Goal: Information Seeking & Learning: Learn about a topic

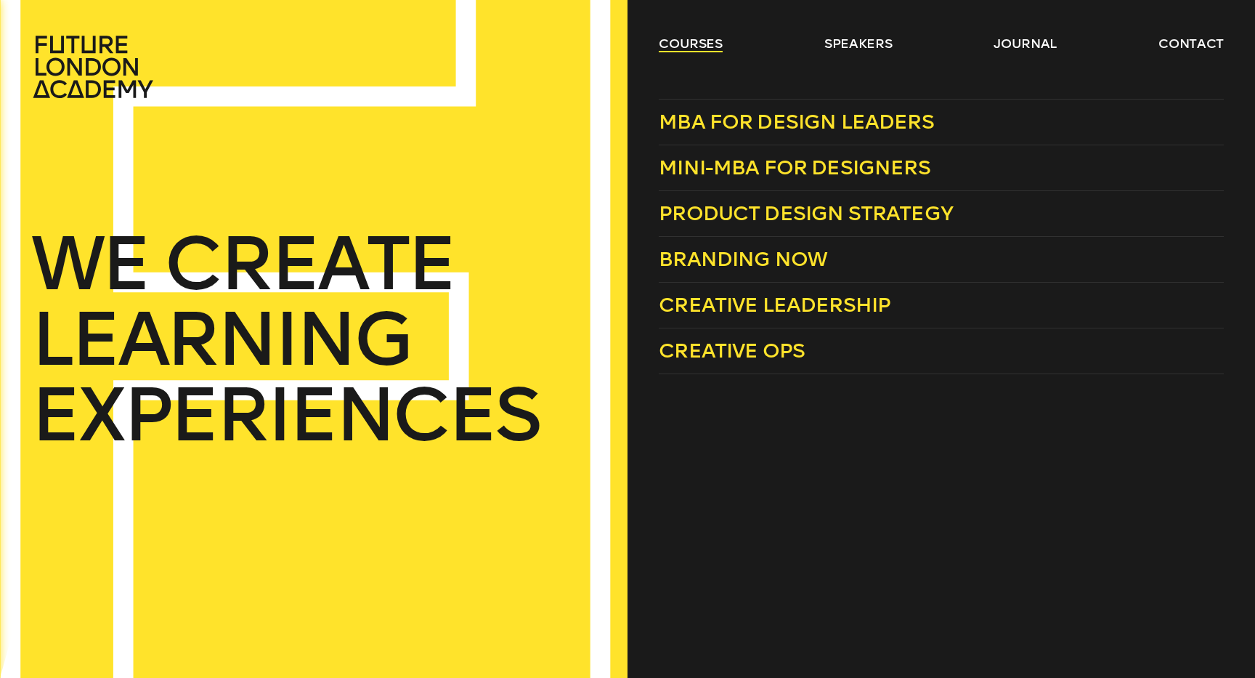
click at [697, 44] on link "courses" at bounding box center [691, 43] width 64 height 17
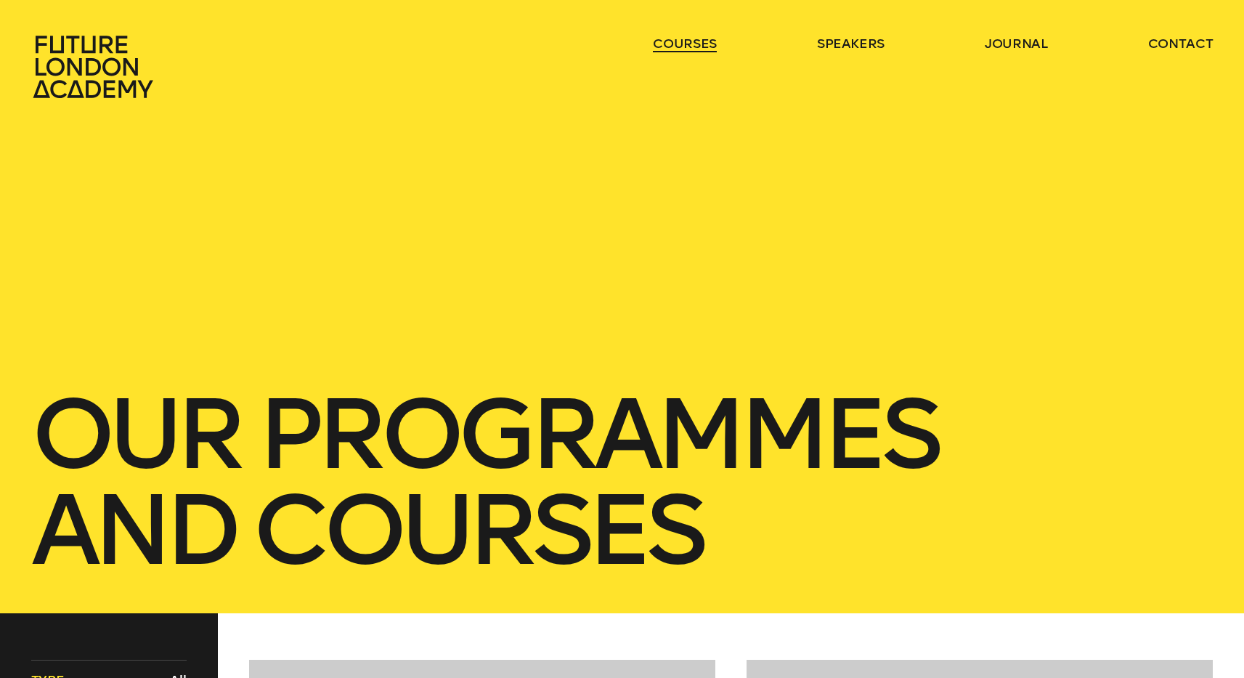
click at [697, 44] on link "courses" at bounding box center [685, 43] width 64 height 17
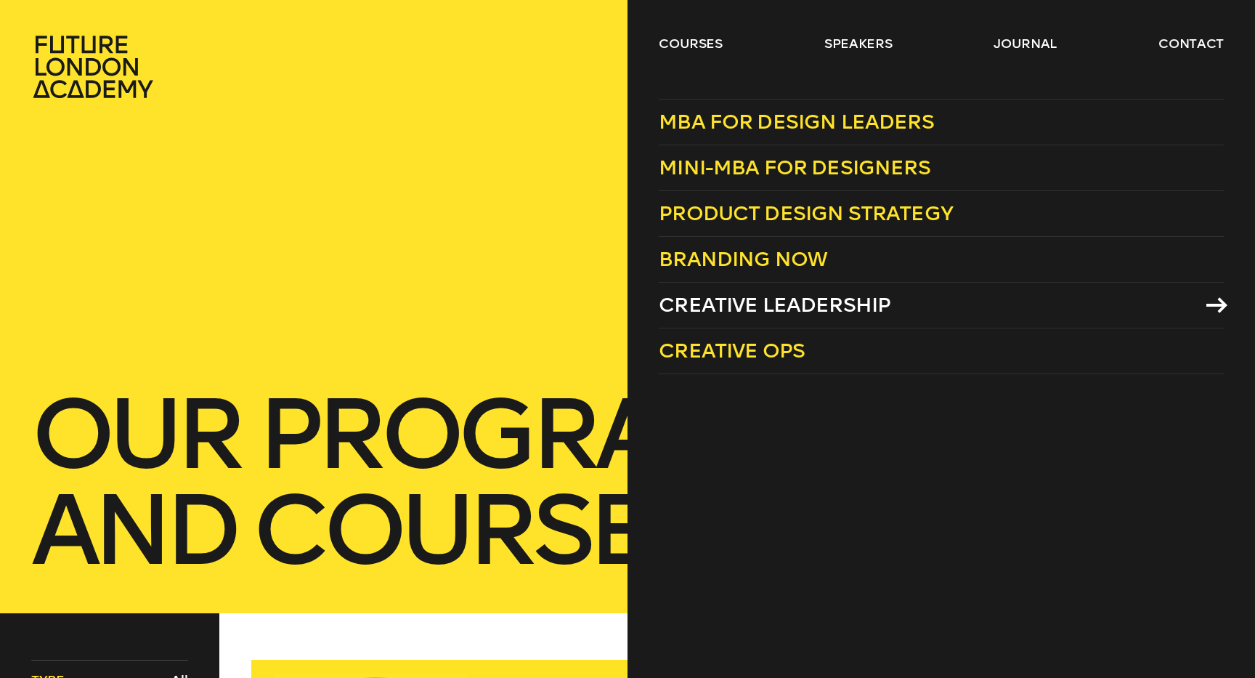
click at [684, 301] on span "Creative Leadership" at bounding box center [775, 305] width 232 height 24
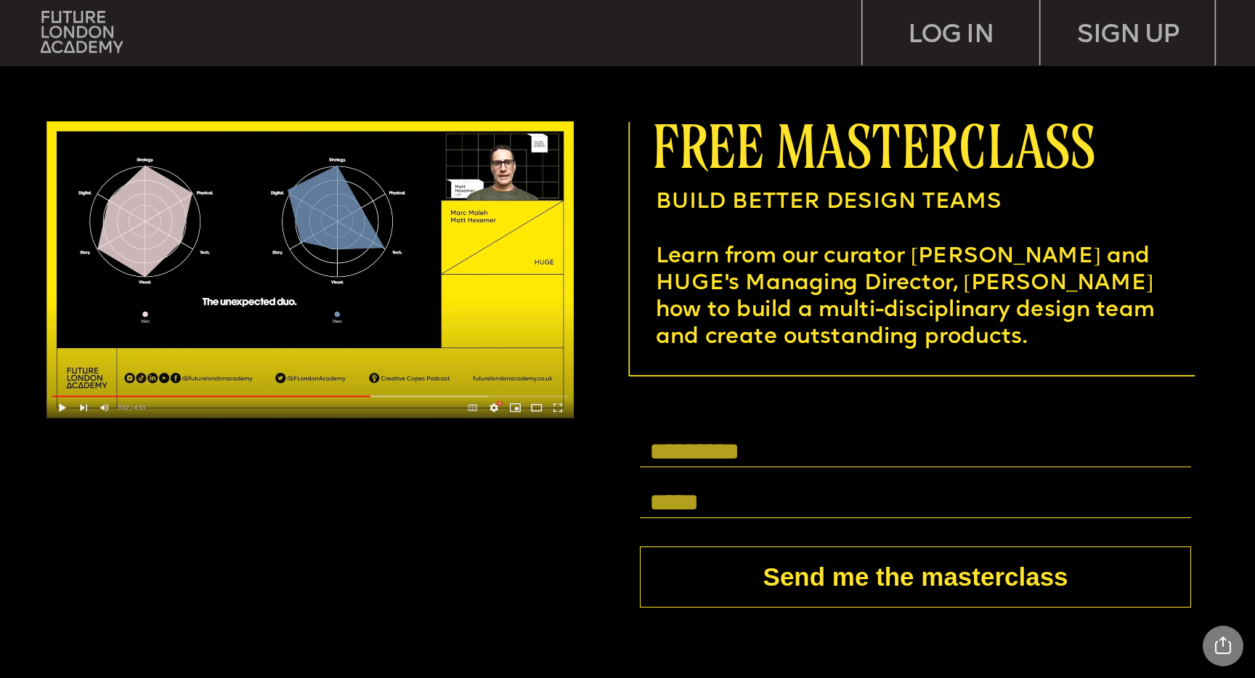
scroll to position [4776, 0]
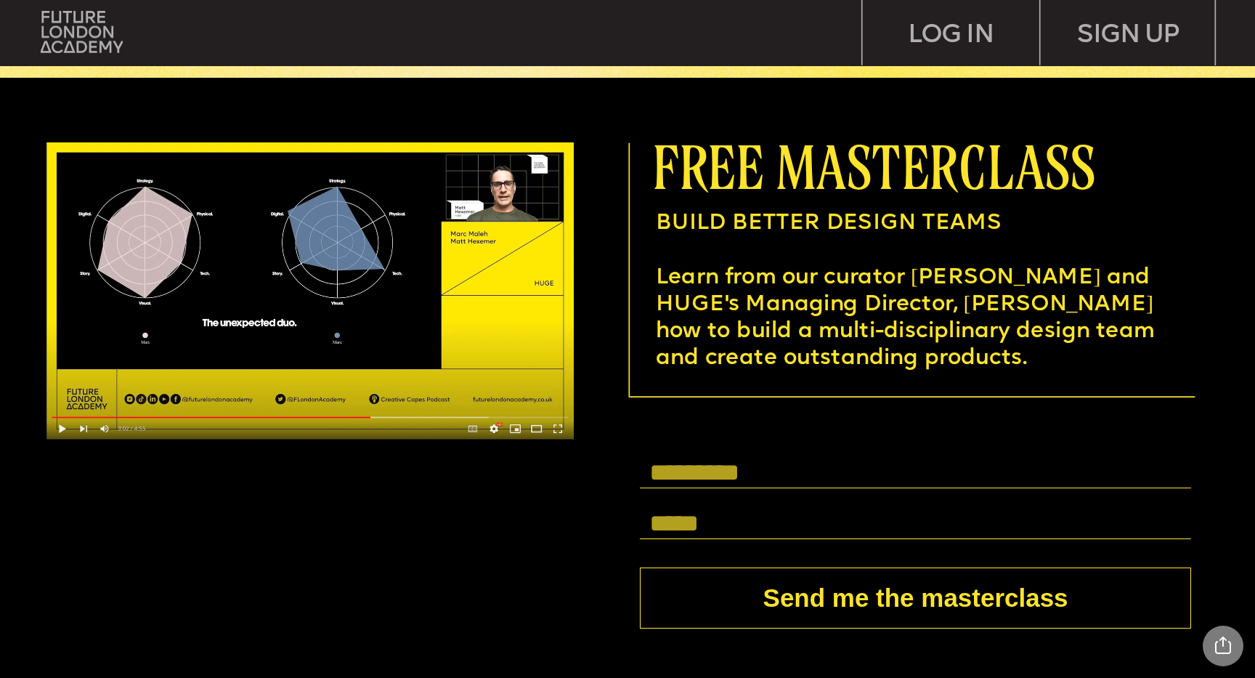
click at [686, 479] on input "text" at bounding box center [915, 473] width 551 height 31
type input "*******"
click at [683, 495] on div "******* Send me the masterclass" at bounding box center [915, 542] width 551 height 174
click at [678, 519] on input "text" at bounding box center [915, 524] width 551 height 31
type input "**********"
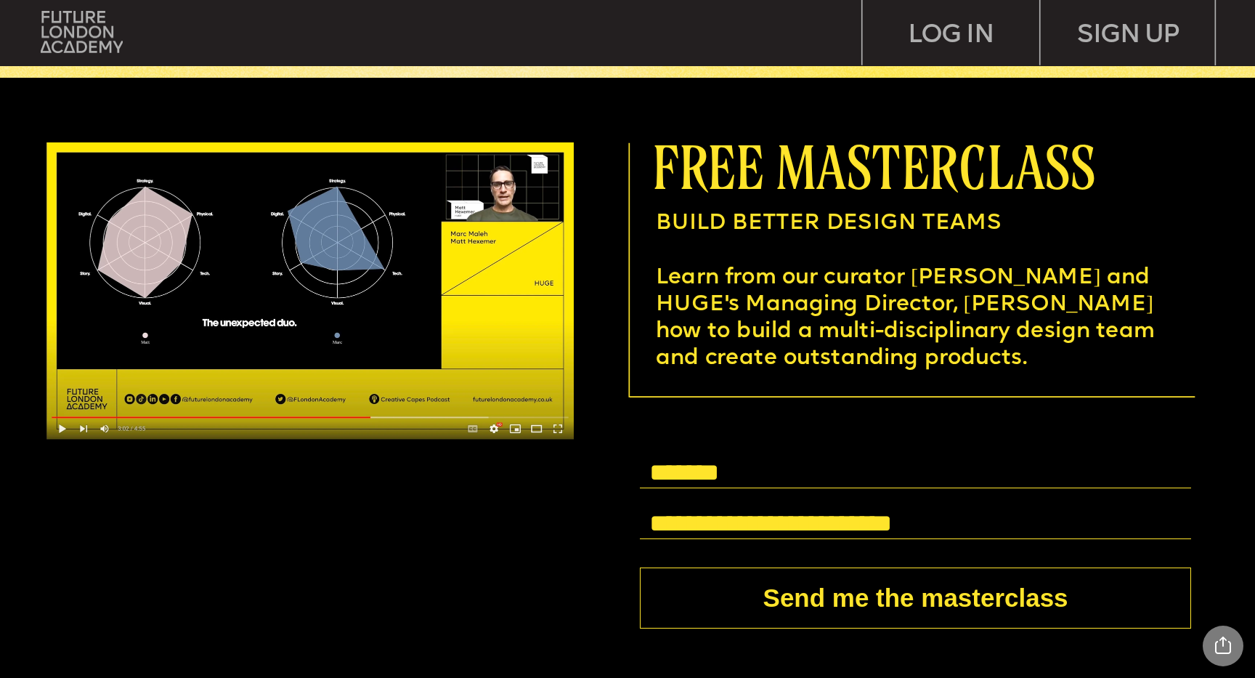
click at [778, 599] on button "Send me the masterclass" at bounding box center [915, 597] width 551 height 61
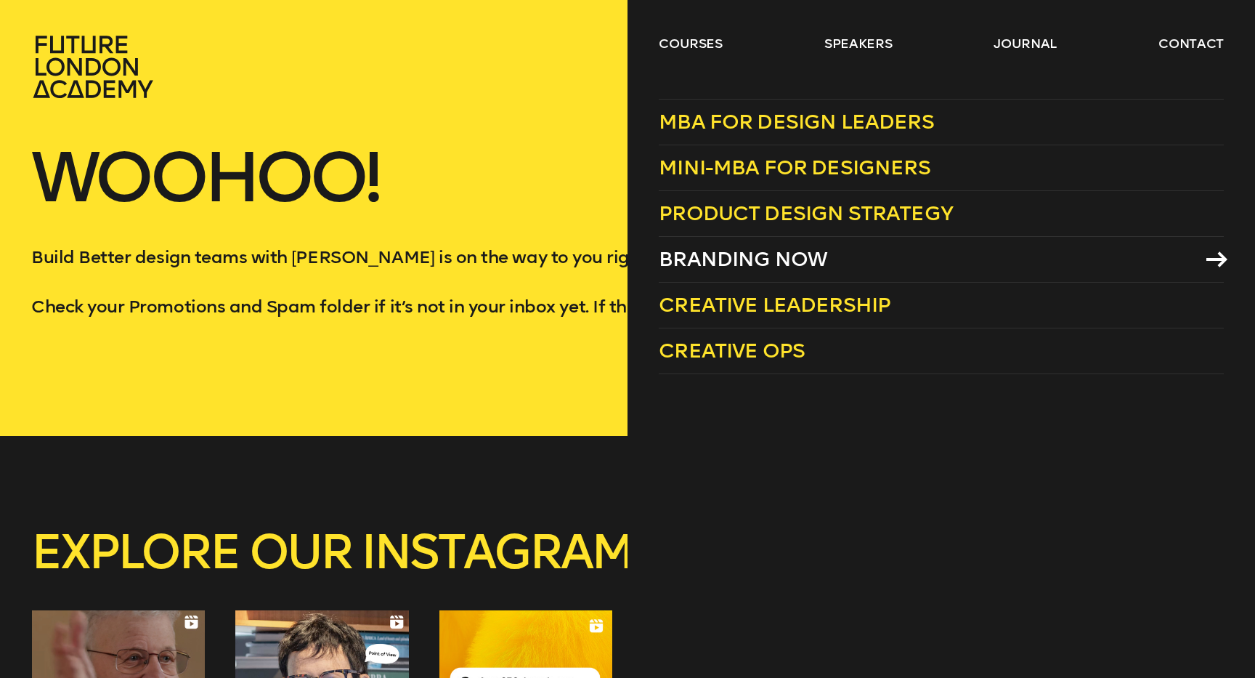
click at [720, 267] on span "Branding Now" at bounding box center [743, 259] width 169 height 24
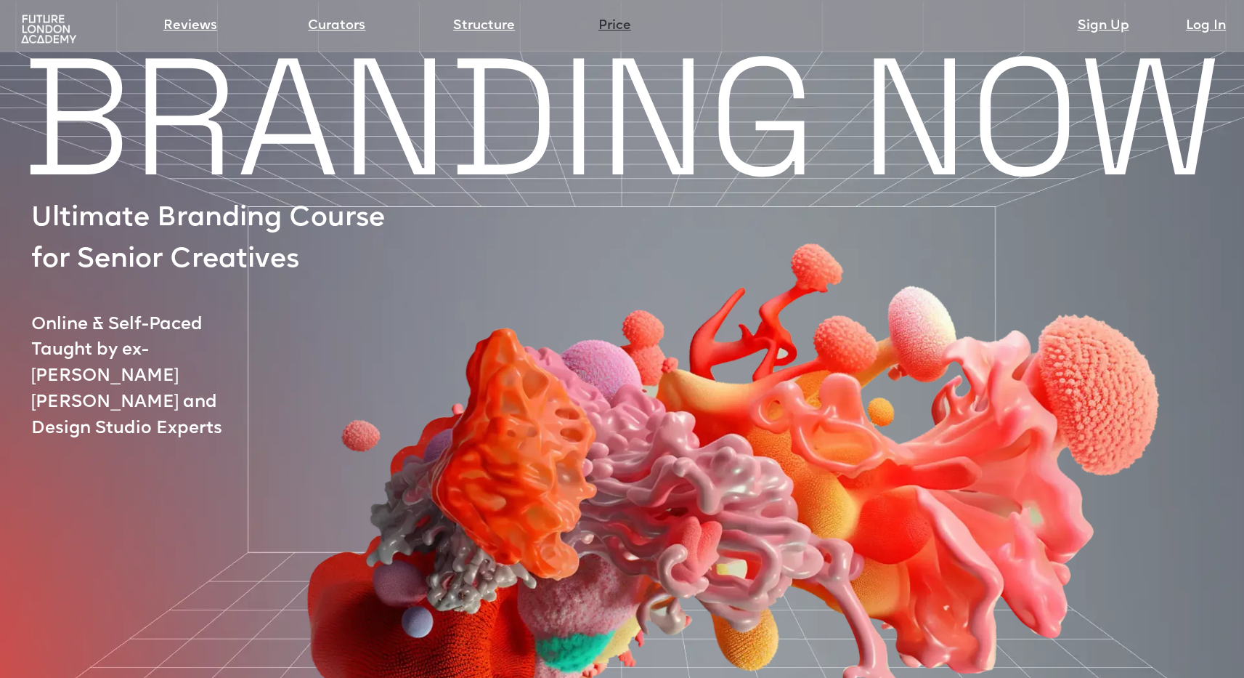
click at [607, 26] on link "Price" at bounding box center [615, 26] width 33 height 20
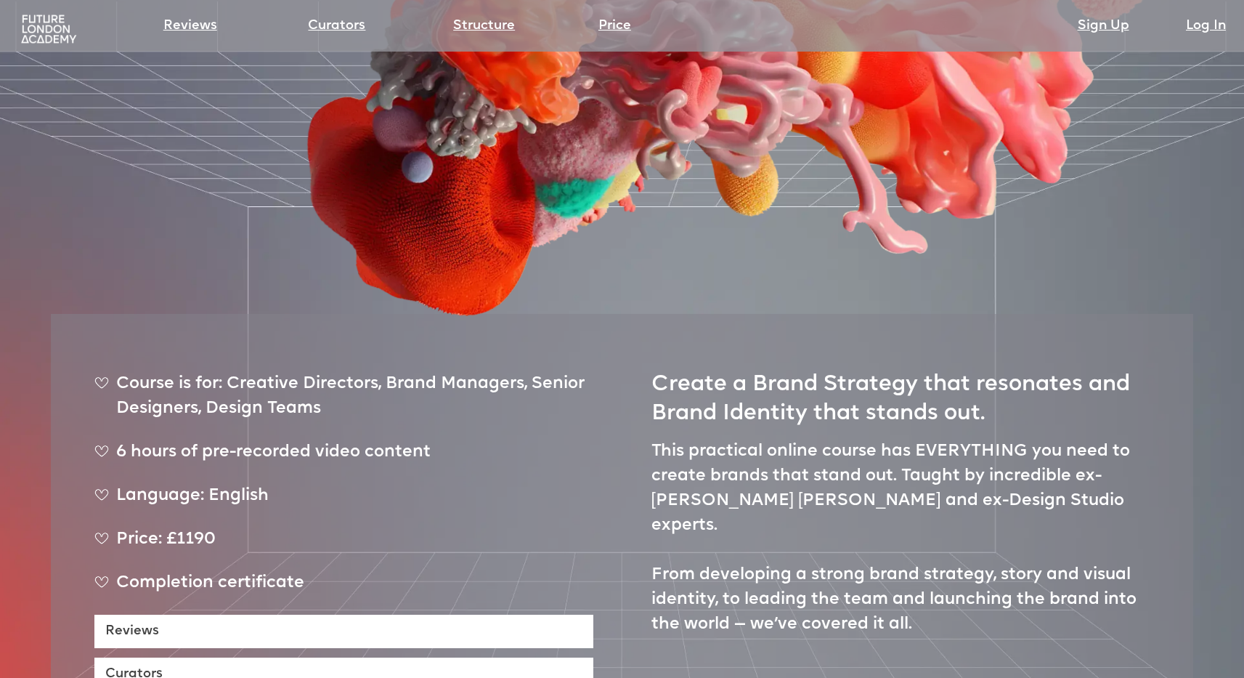
scroll to position [461, 0]
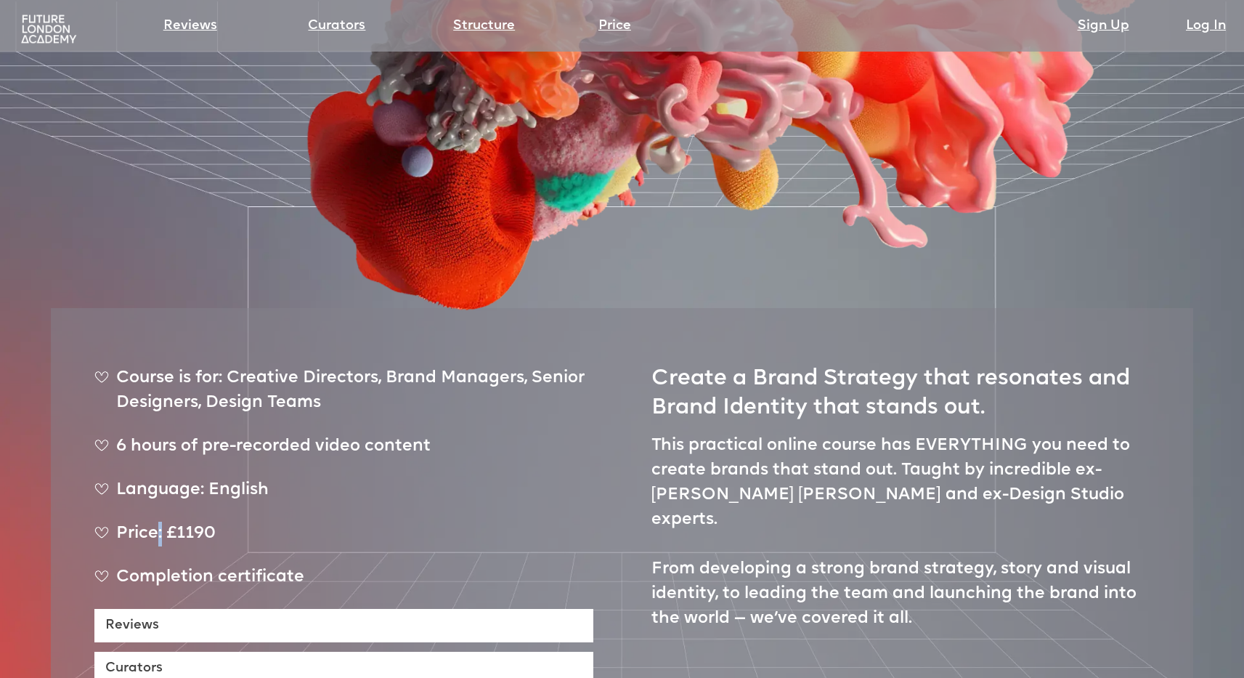
click at [158, 522] on div "Price: £1190" at bounding box center [343, 540] width 499 height 36
drag, startPoint x: 167, startPoint y: 480, endPoint x: 218, endPoint y: 480, distance: 50.9
click at [218, 522] on div "Price: £1190" at bounding box center [343, 540] width 499 height 36
copy div "£1190"
